Goal: Ask a question

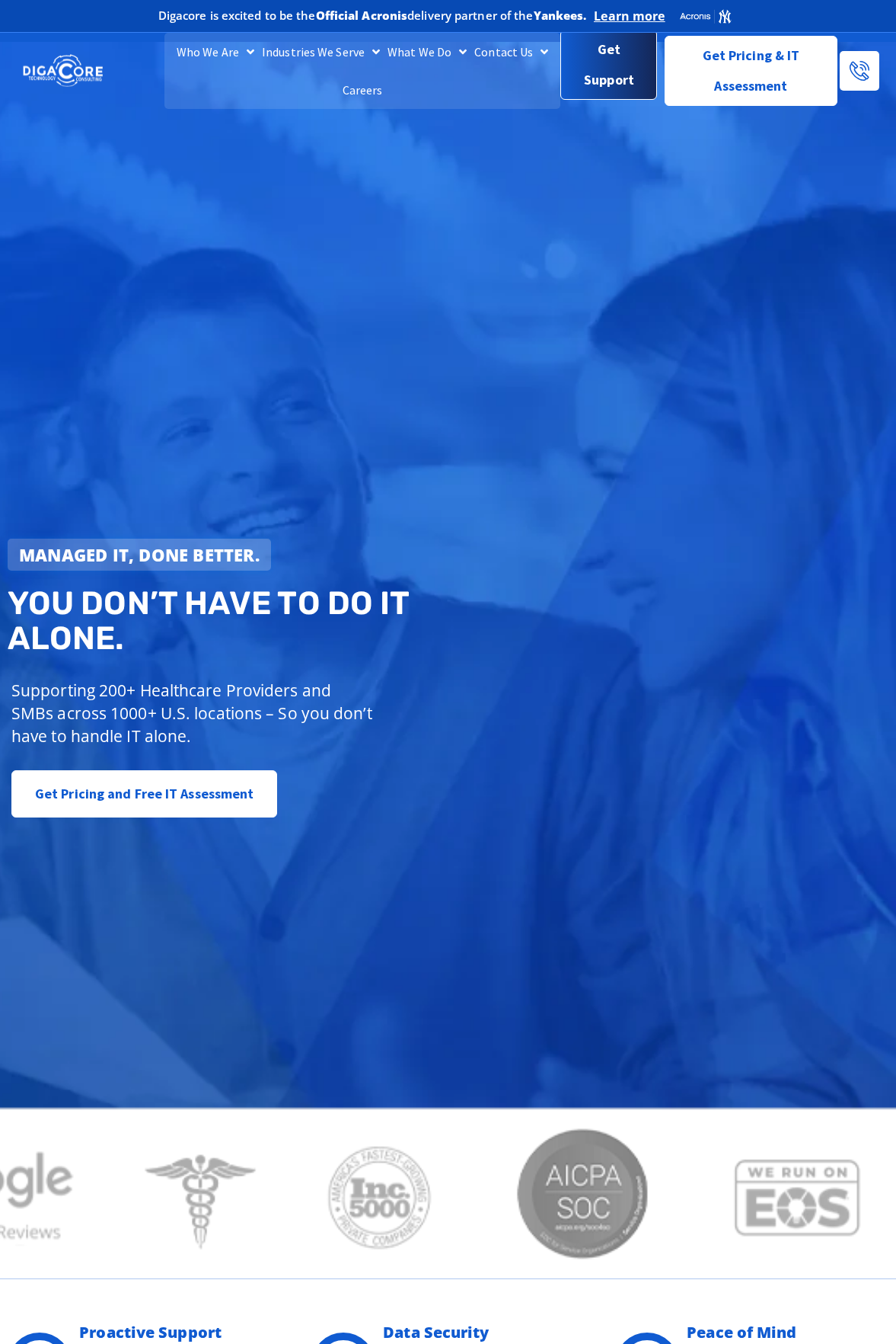
click at [603, 74] on span "Get Support" at bounding box center [608, 64] width 71 height 61
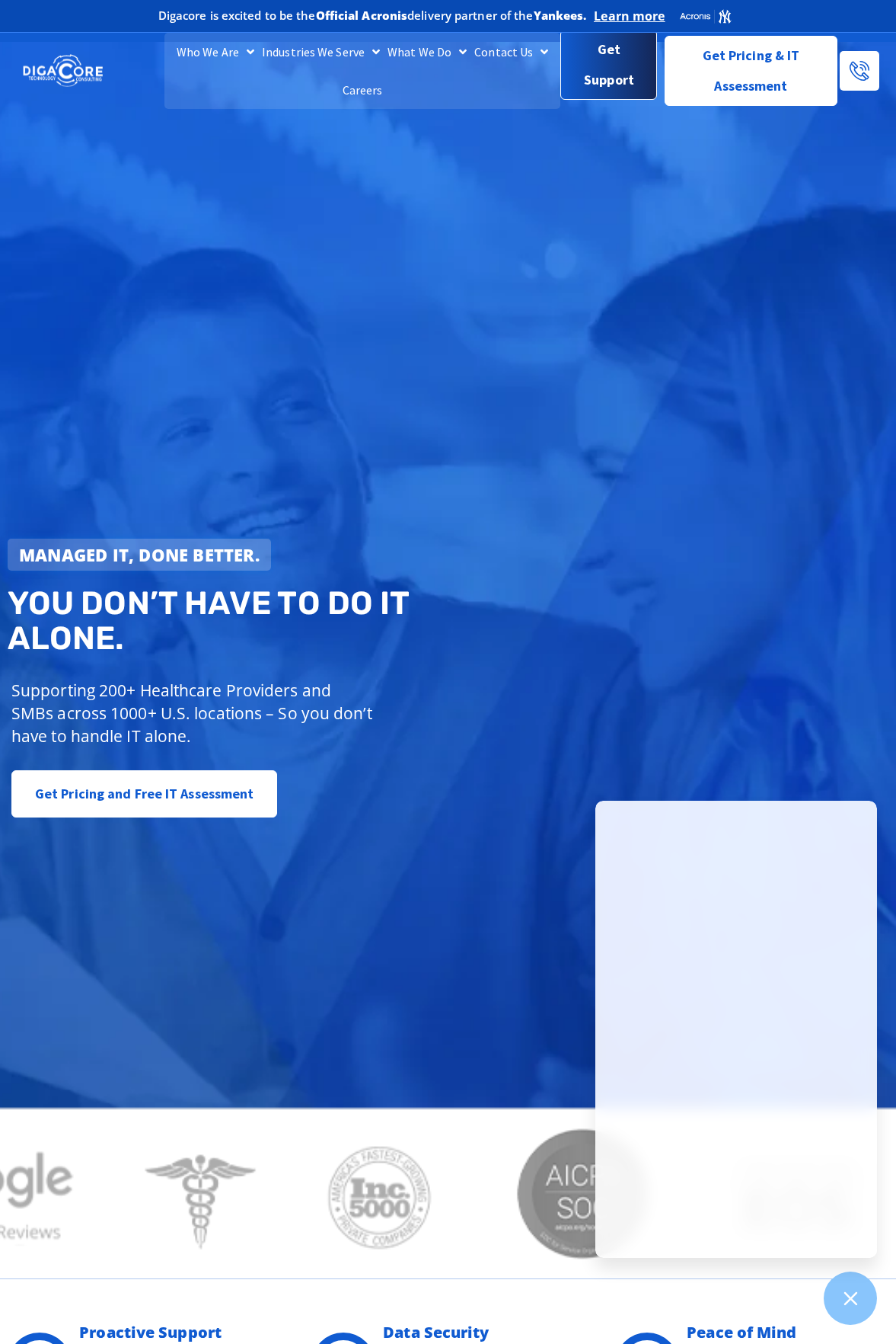
click at [584, 79] on span "Get Support" at bounding box center [608, 64] width 71 height 61
click at [369, 609] on h2 "You don’t have to do IT alone." at bounding box center [232, 621] width 449 height 70
click at [495, 453] on div "Managed IT, done better. You don’t have to do IT alone. Supporting 200+ Healthc…" at bounding box center [448, 660] width 896 height 1236
click at [606, 97] on link "Get Support" at bounding box center [608, 65] width 96 height 70
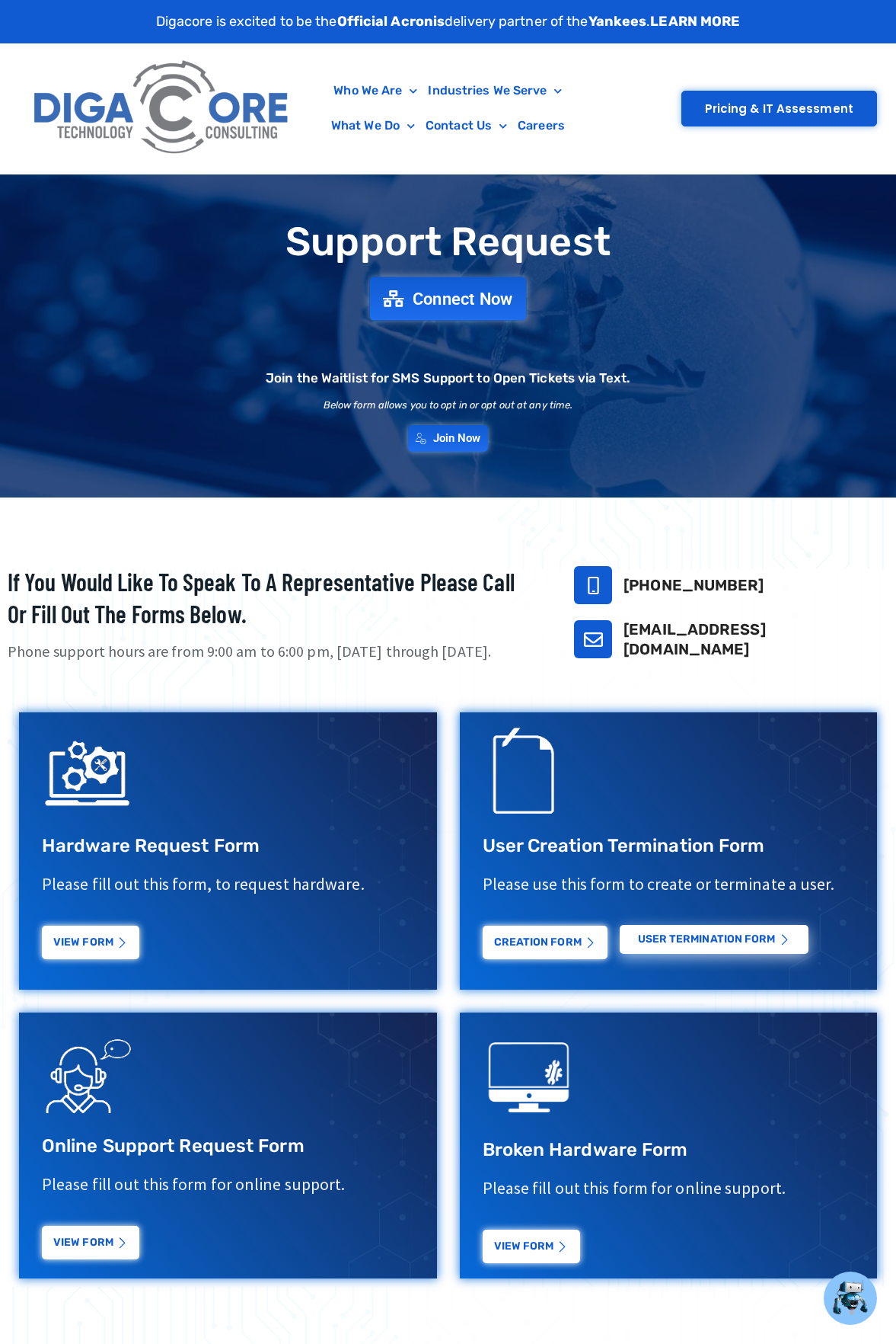
click at [473, 302] on span "Connect Now" at bounding box center [462, 298] width 101 height 17
